Goal: Task Accomplishment & Management: Use online tool/utility

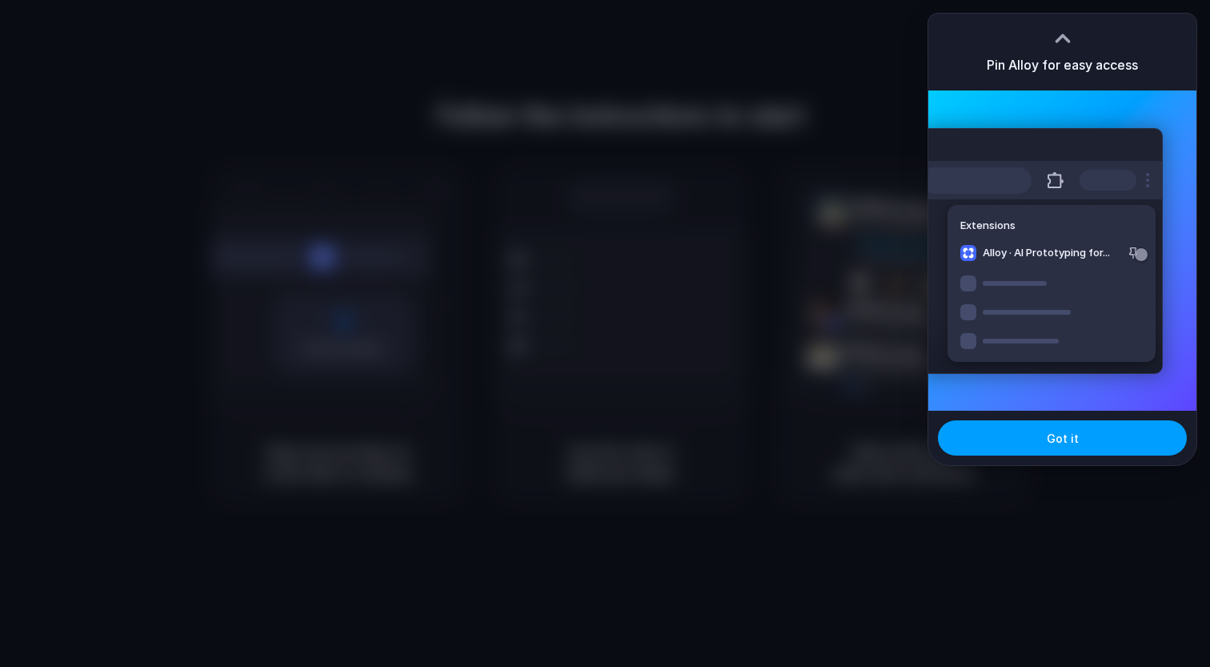
click at [1038, 432] on button "Got it" at bounding box center [1062, 437] width 249 height 35
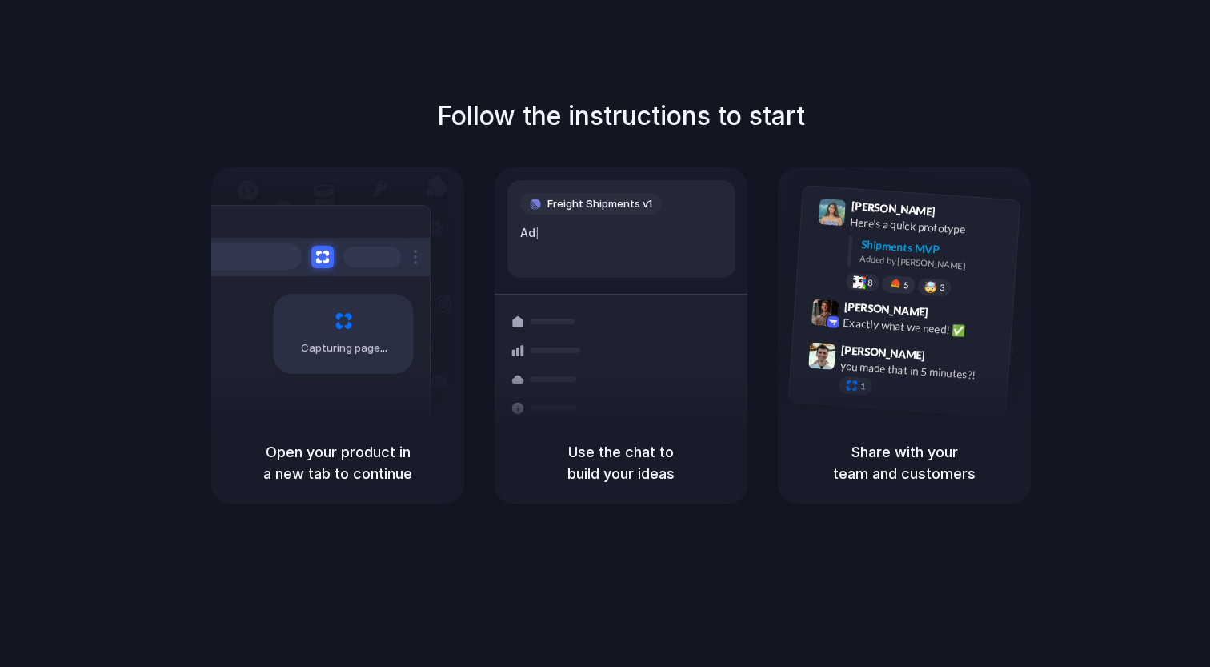
click at [660, 291] on div "Freight Shipments v1 Ad | Shipments Container from [GEOGRAPHIC_DATA] 40ft • ETA…" at bounding box center [621, 349] width 272 height 339
click at [625, 448] on h5 "Use the chat to build your ideas" at bounding box center [621, 462] width 215 height 43
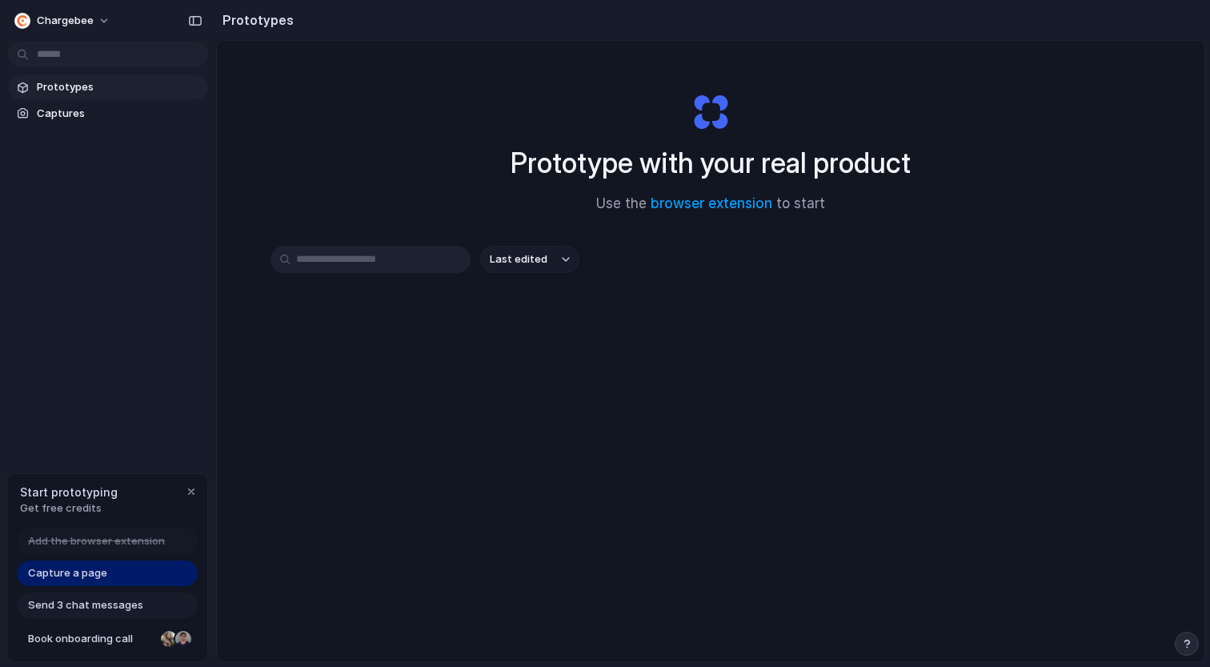
click at [605, 334] on div at bounding box center [605, 334] width 0 height 0
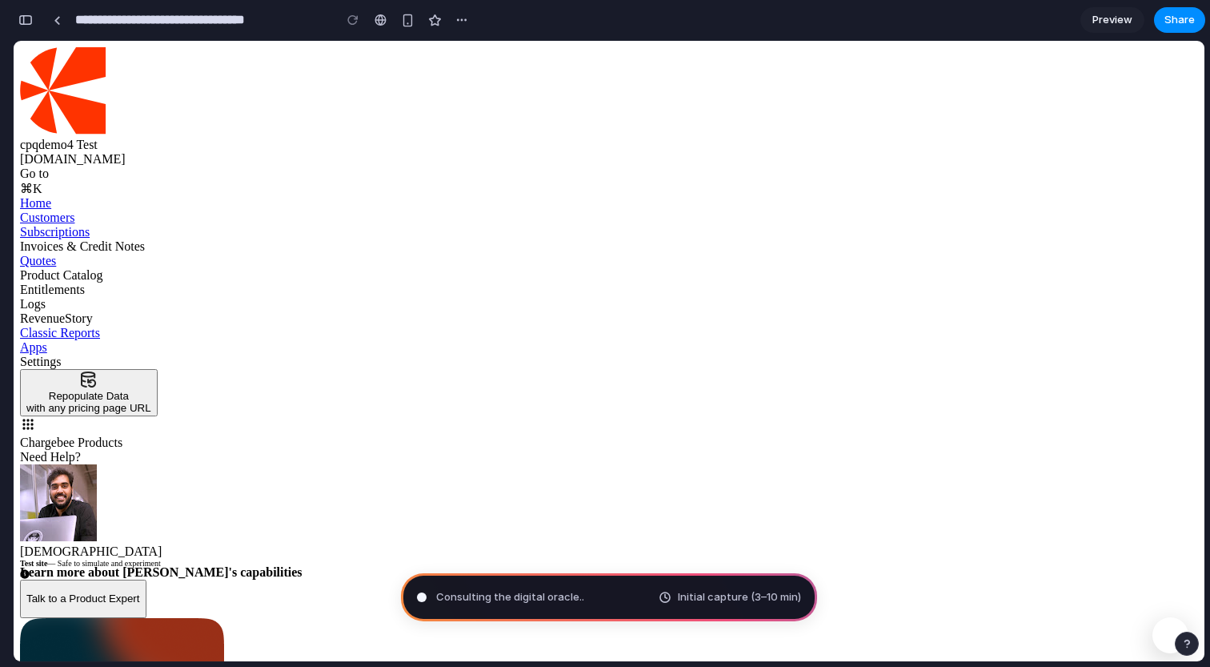
type input "**********"
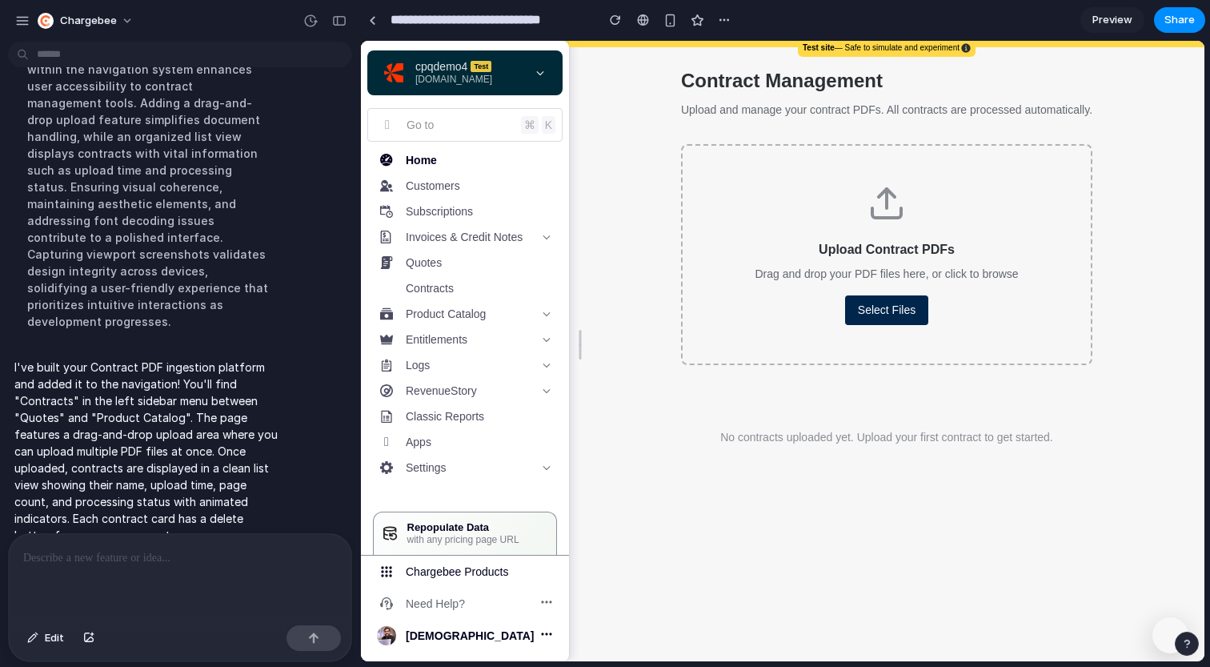
click at [859, 319] on button "Select Files" at bounding box center [886, 310] width 83 height 30
click at [365, 22] on link at bounding box center [372, 20] width 24 height 24
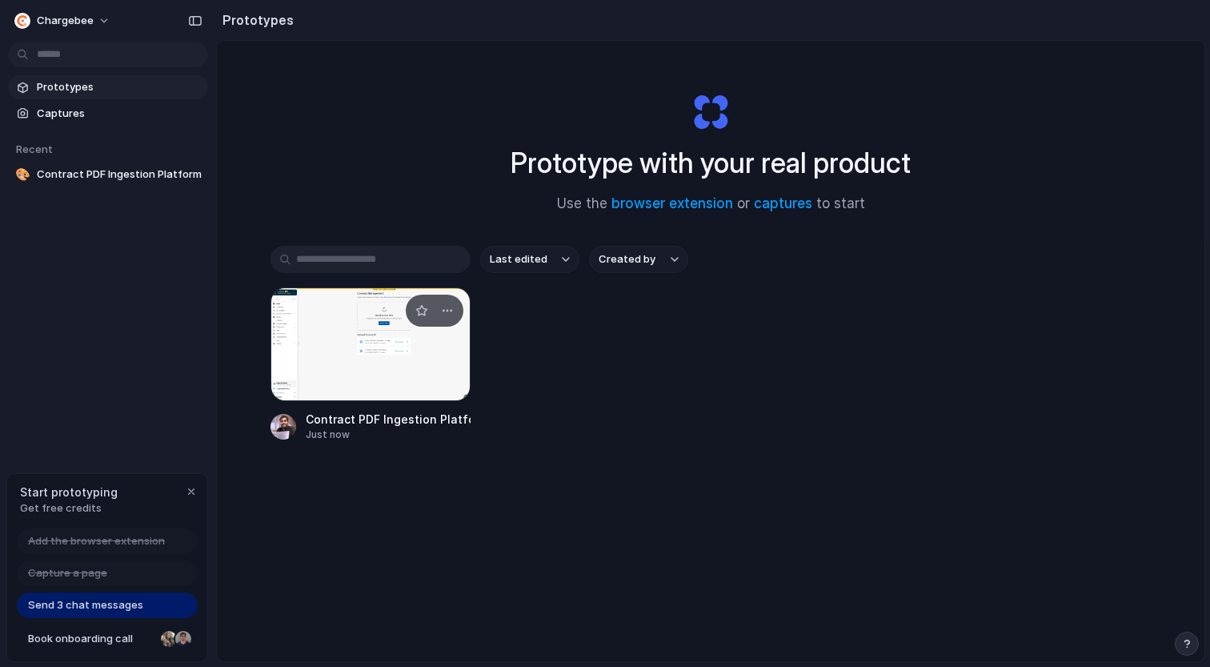
click at [329, 337] on div at bounding box center [371, 344] width 200 height 114
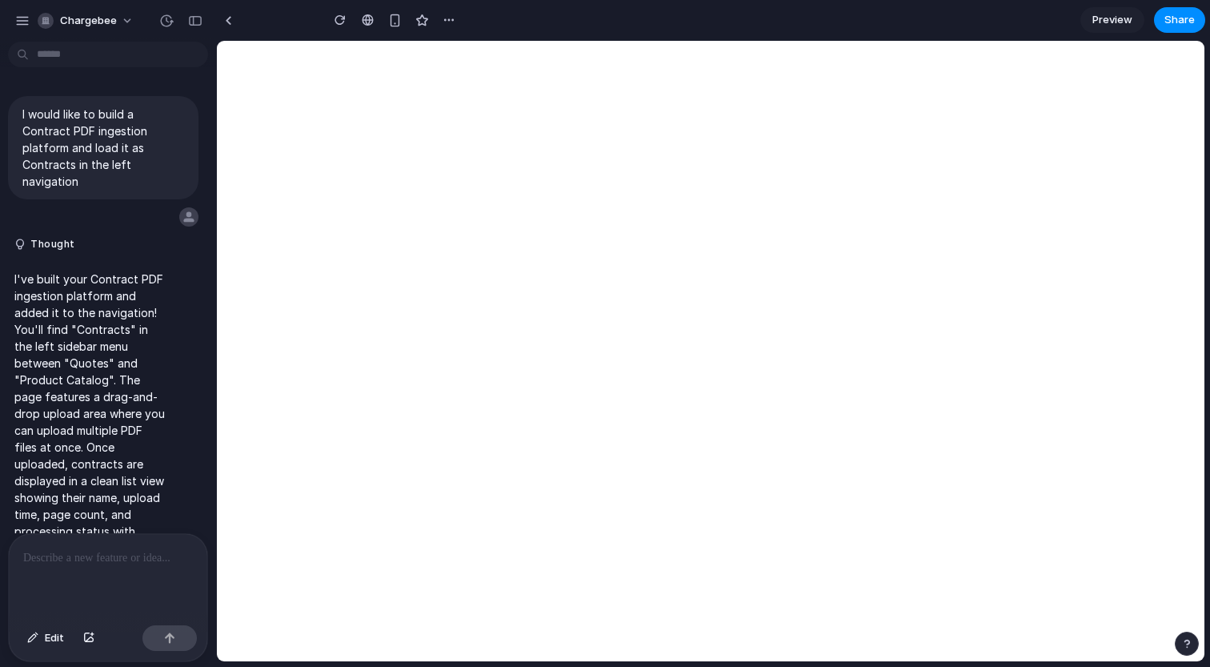
type input "**********"
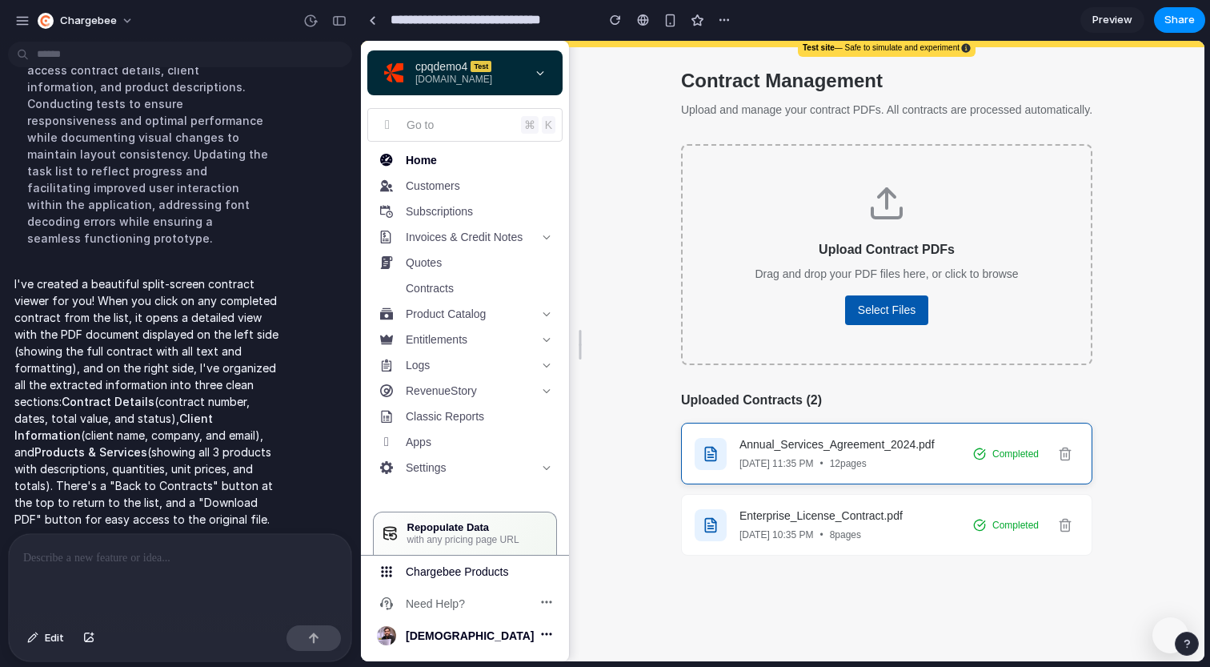
click at [852, 439] on div "Annual_Services_Agreement_2024.pdf" at bounding box center [850, 444] width 221 height 17
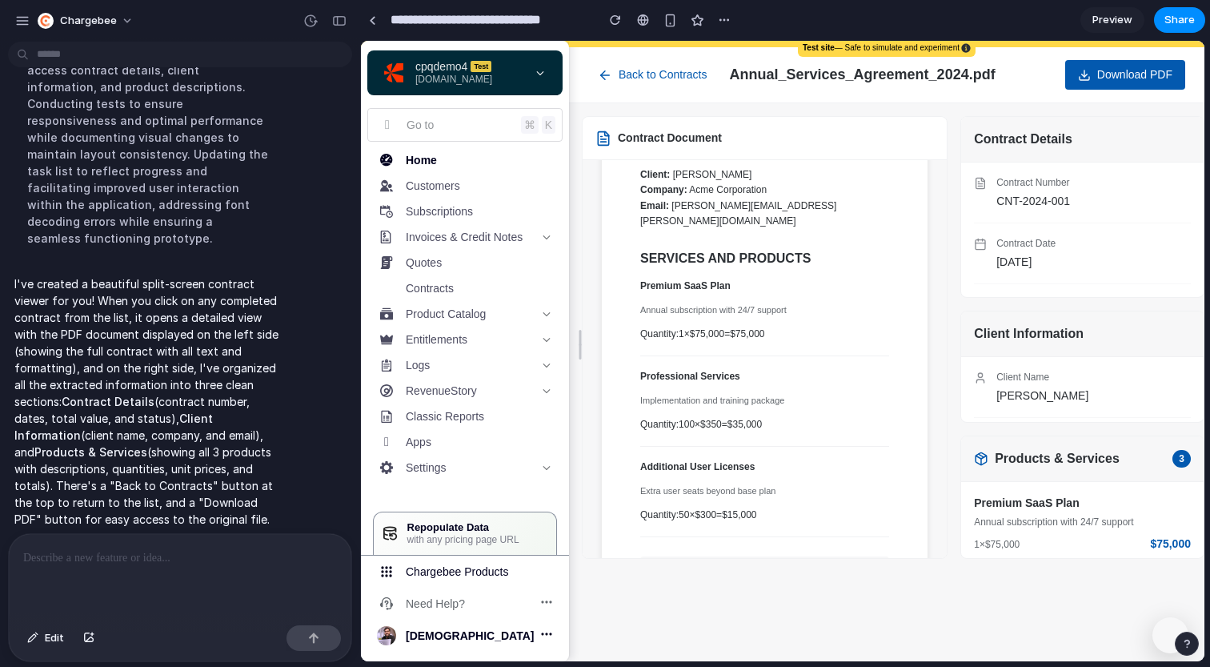
click at [853, 260] on h3 "SERVICES AND PRODUCTS" at bounding box center [764, 258] width 249 height 21
click at [668, 71] on button "Back to Contracts" at bounding box center [652, 75] width 129 height 30
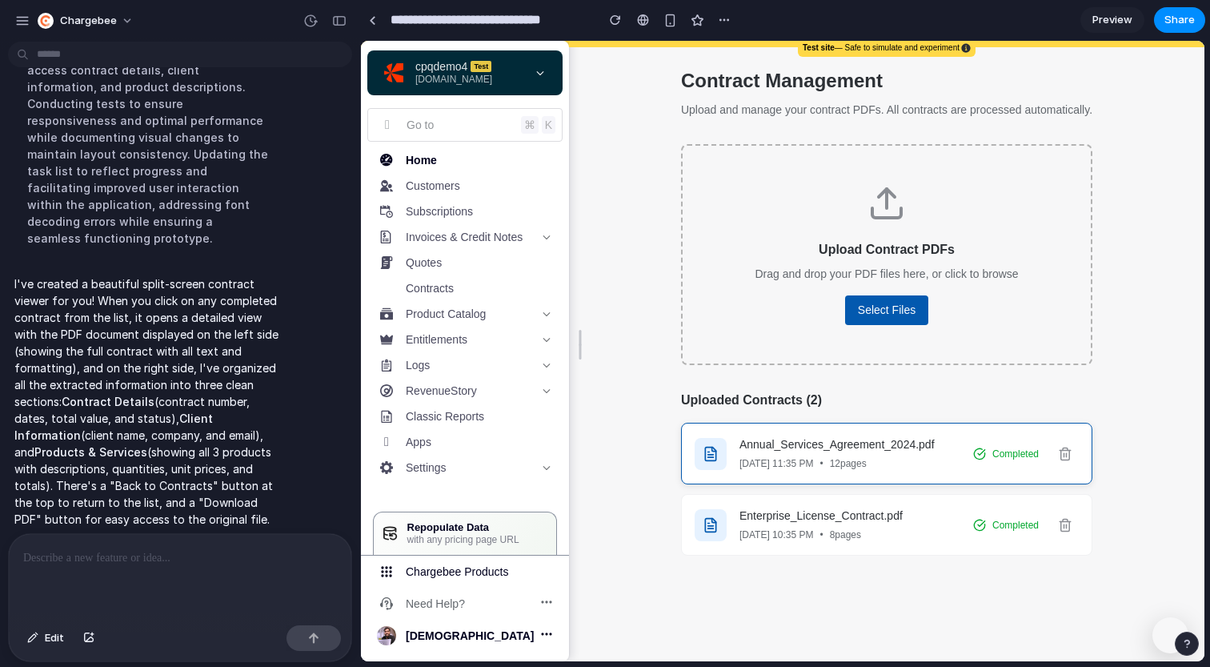
click at [867, 467] on span "12 pages" at bounding box center [848, 463] width 37 height 14
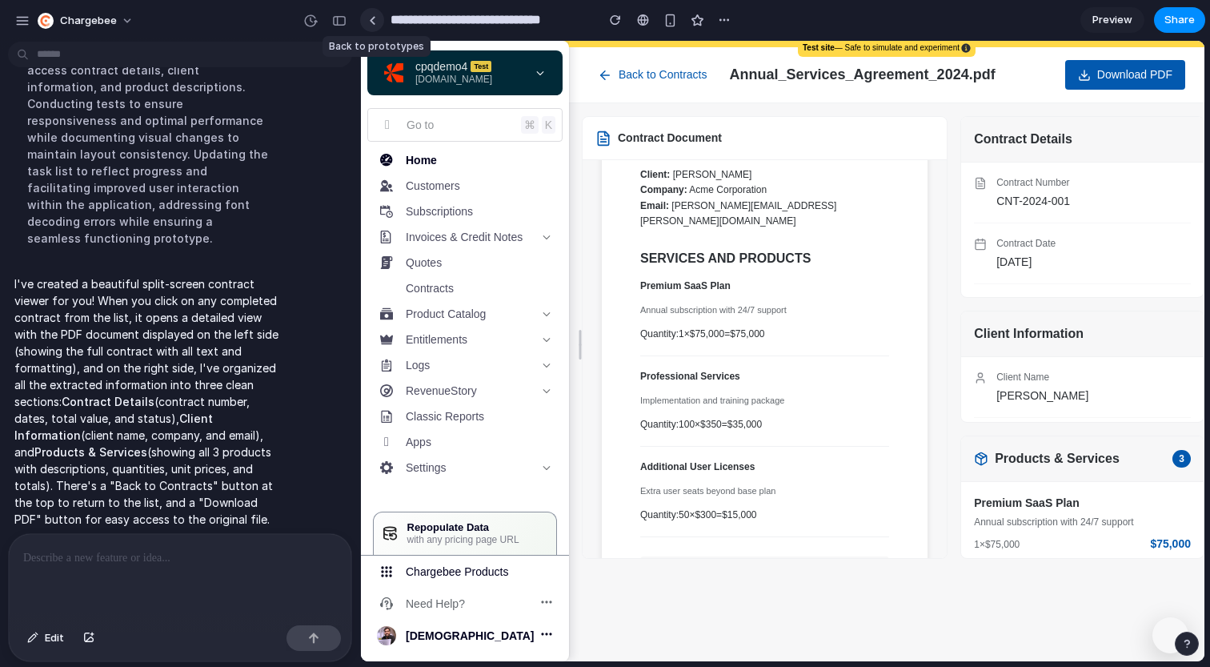
click at [373, 20] on div at bounding box center [372, 20] width 7 height 9
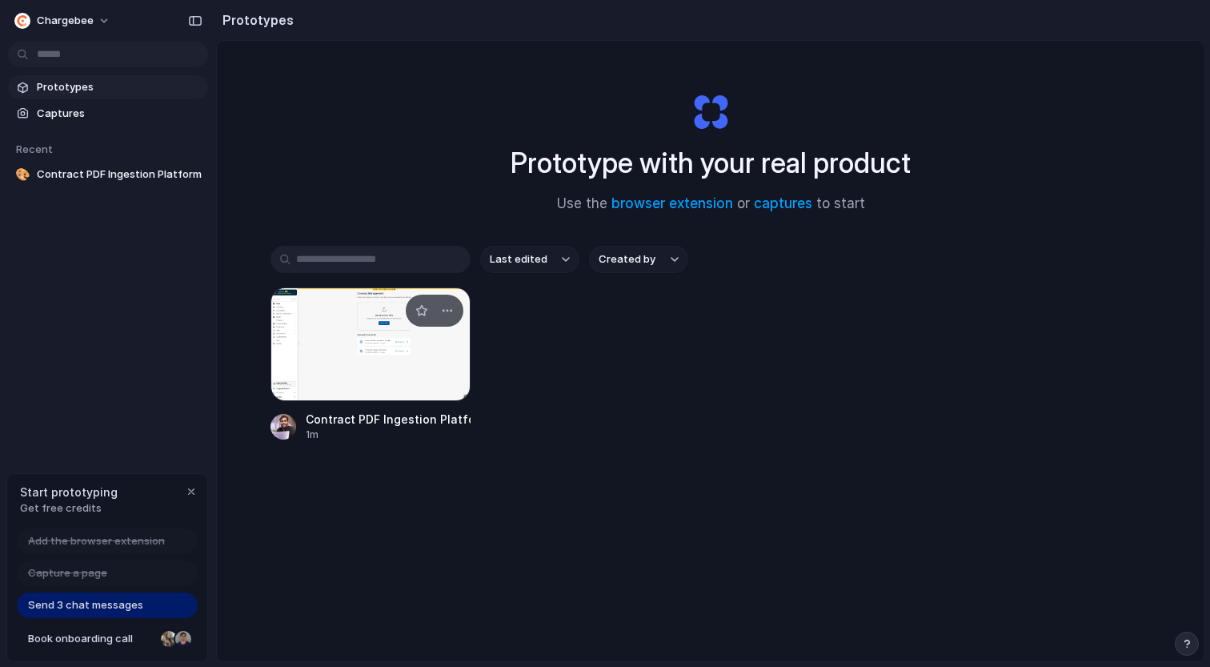
click at [381, 338] on div at bounding box center [371, 344] width 200 height 114
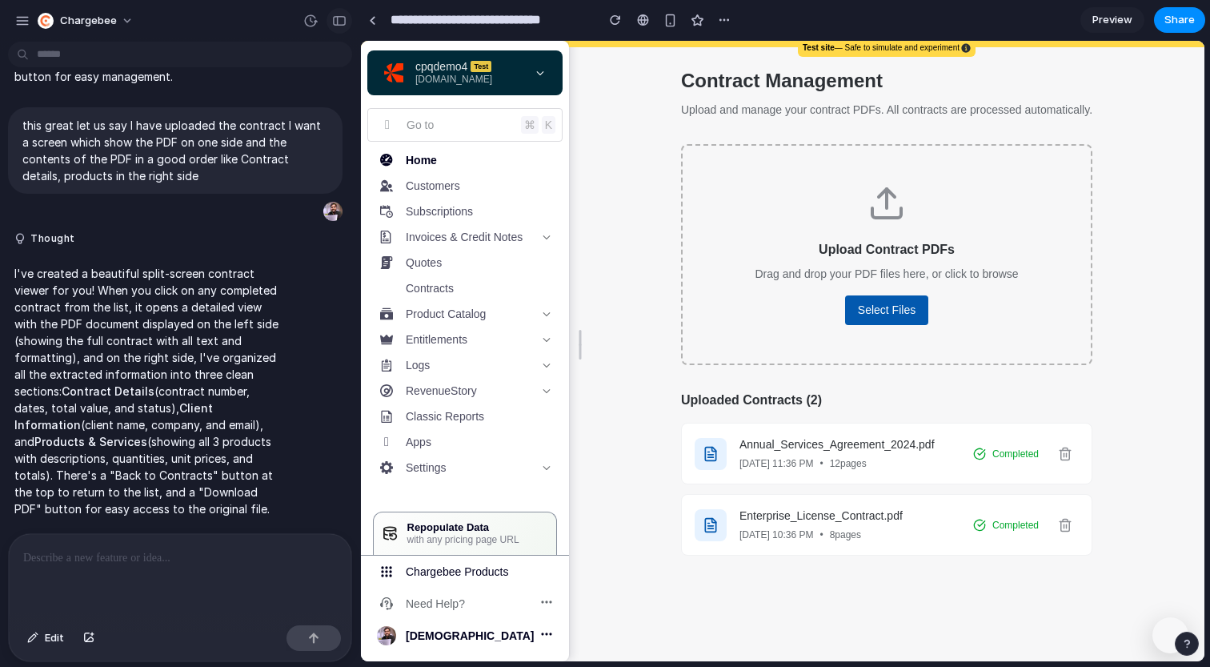
click at [340, 14] on button "button" at bounding box center [340, 21] width 26 height 26
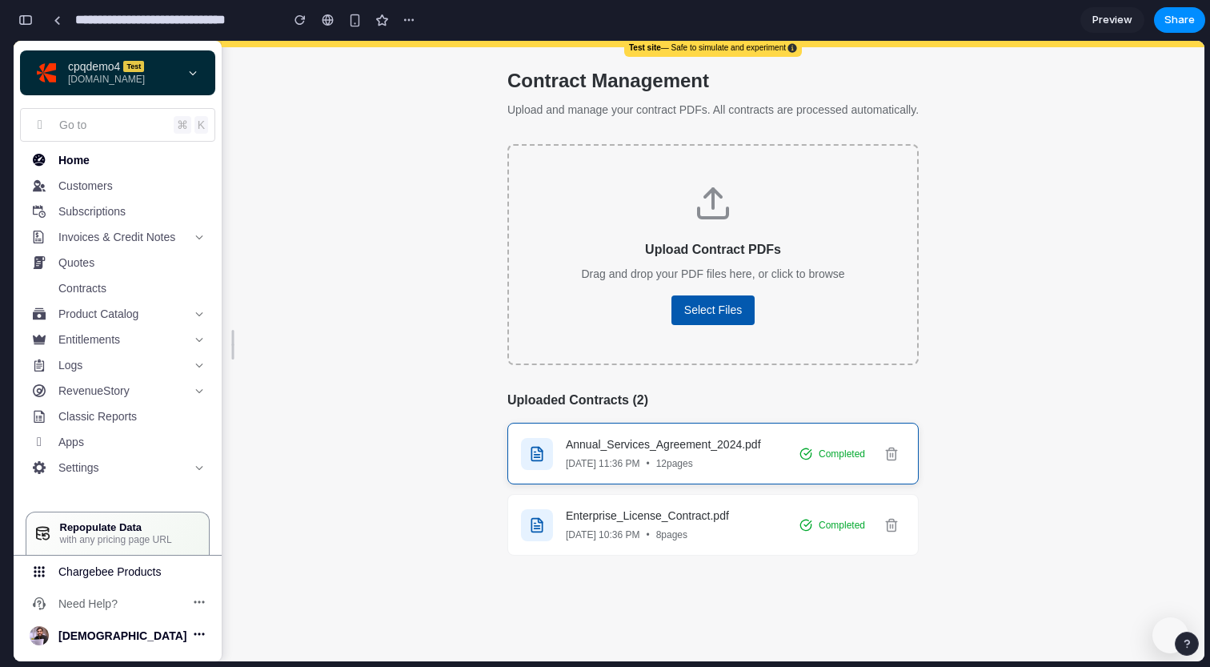
click at [693, 467] on span "12 pages" at bounding box center [674, 463] width 37 height 14
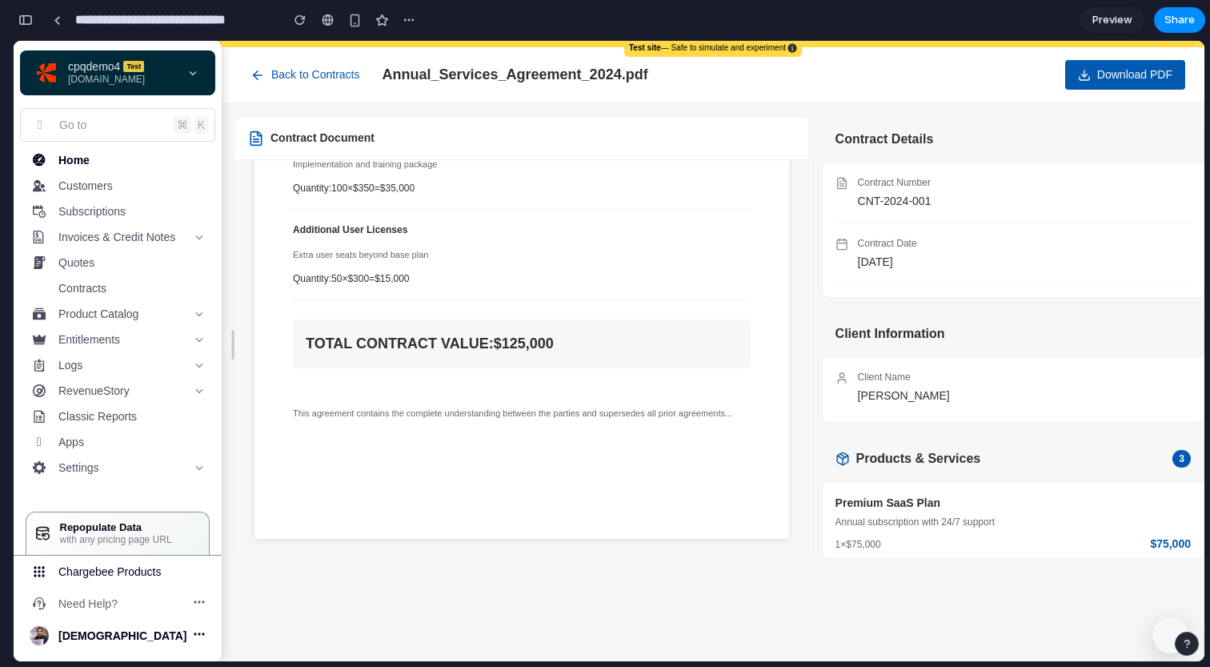
scroll to position [0, 0]
